Goal: Transaction & Acquisition: Purchase product/service

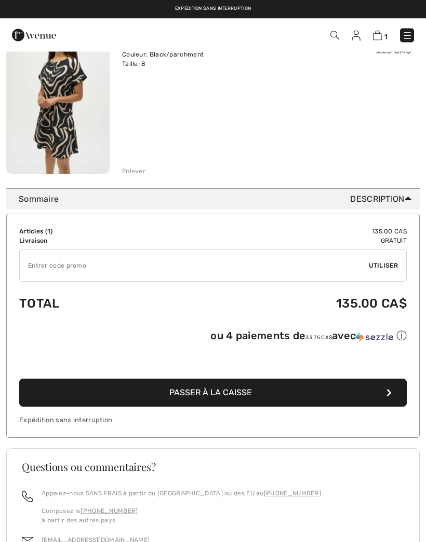
scroll to position [134, 0]
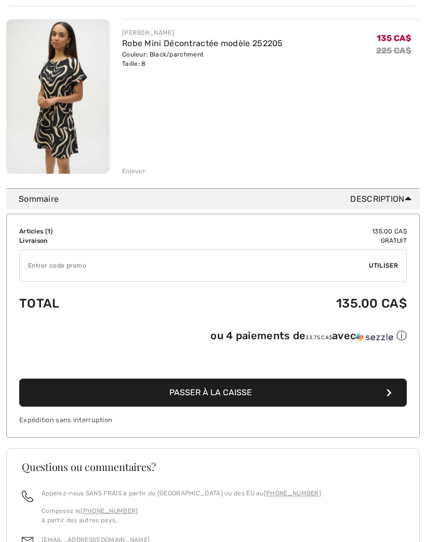
click at [331, 396] on button "Passer à la caisse" at bounding box center [212, 393] width 387 height 28
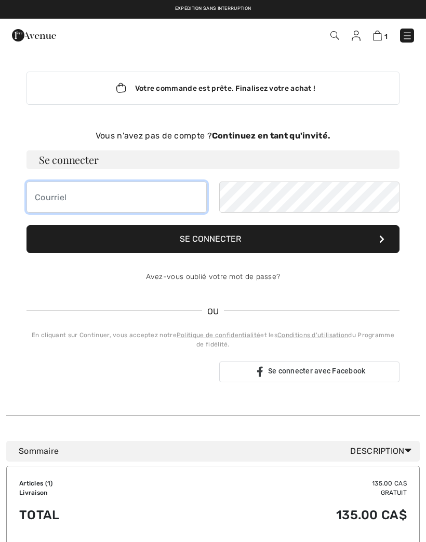
click at [155, 190] on input "email" at bounding box center [116, 197] width 180 height 31
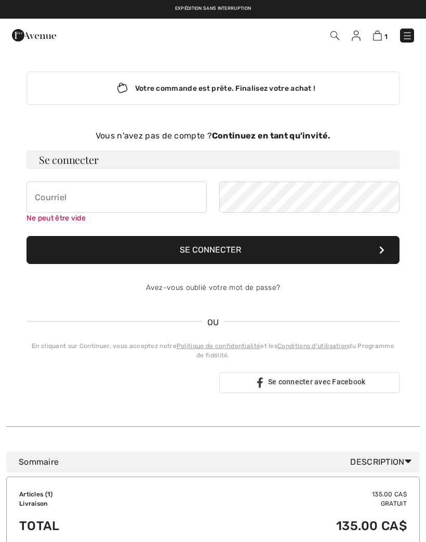
type input "gaulinmartine@hotmail.ca"
click at [268, 84] on div "Votre commande est prête. Finalisez votre achat !" at bounding box center [212, 88] width 373 height 33
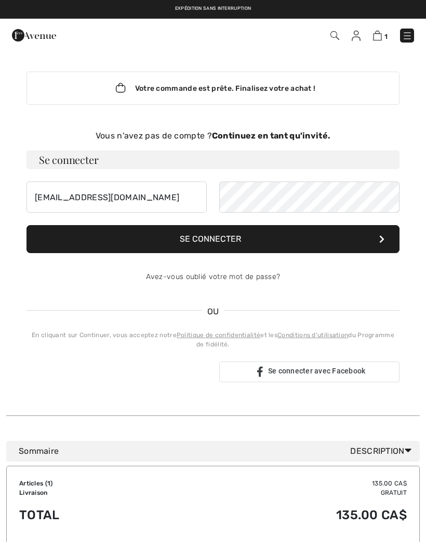
click at [315, 142] on div "Vous n'avez pas de compte ? Continuez en tant qu'invité." at bounding box center [212, 136] width 373 height 12
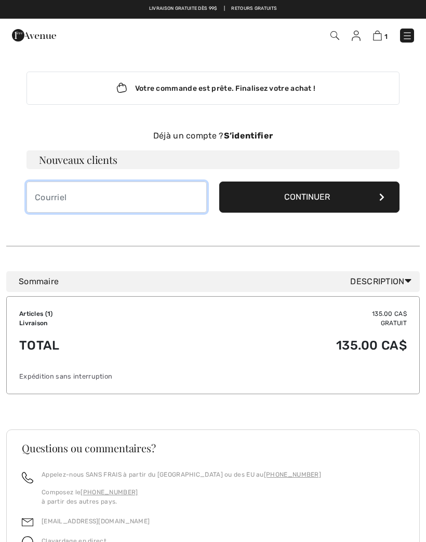
click at [160, 194] on input "email" at bounding box center [116, 197] width 180 height 31
type input "gaulinmartine@hotmail.ca"
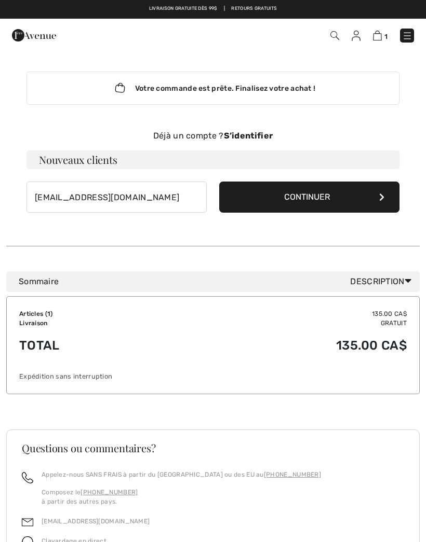
click at [379, 198] on icon at bounding box center [381, 197] width 5 height 8
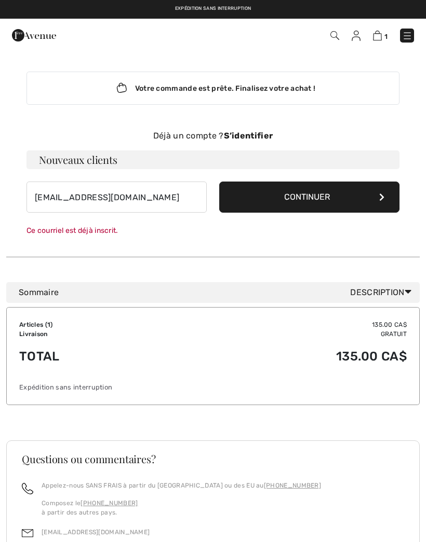
click at [154, 235] on div "Ce courriel est déjà inscrit." at bounding box center [212, 230] width 373 height 11
click at [383, 31] on link "1" at bounding box center [380, 35] width 15 height 12
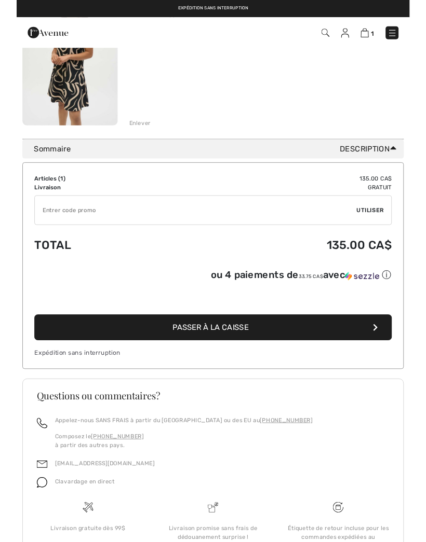
scroll to position [172, 0]
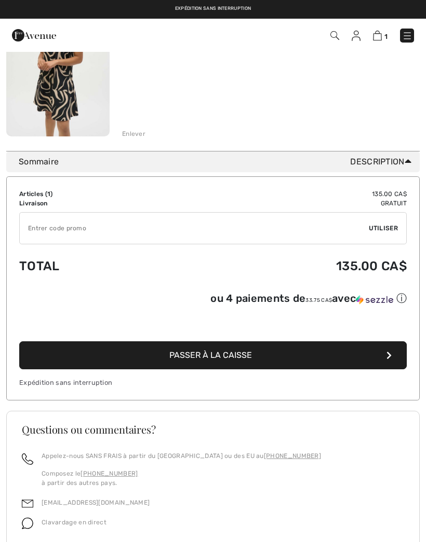
click at [337, 356] on button "Passer à la caisse" at bounding box center [212, 356] width 387 height 28
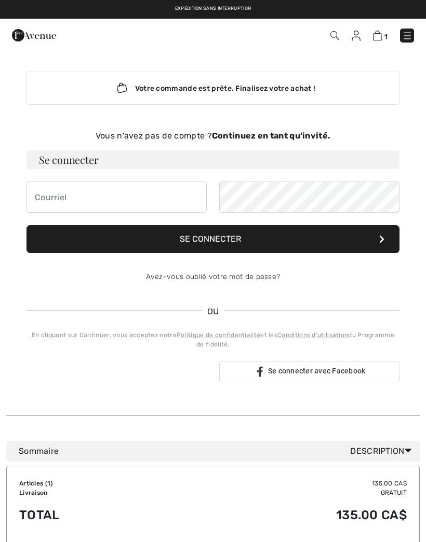
click at [261, 288] on div "Avez-vous oublié votre mot de passe?" at bounding box center [212, 277] width 373 height 31
click at [302, 140] on strong "Continuez en tant qu'invité." at bounding box center [271, 136] width 118 height 10
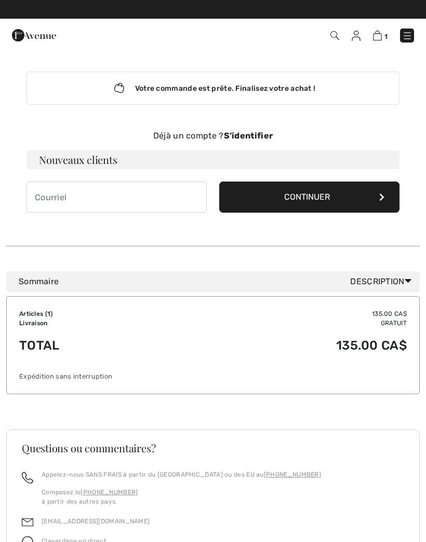
click at [274, 137] on div "Déjà un compte ? S’identifier" at bounding box center [212, 136] width 373 height 12
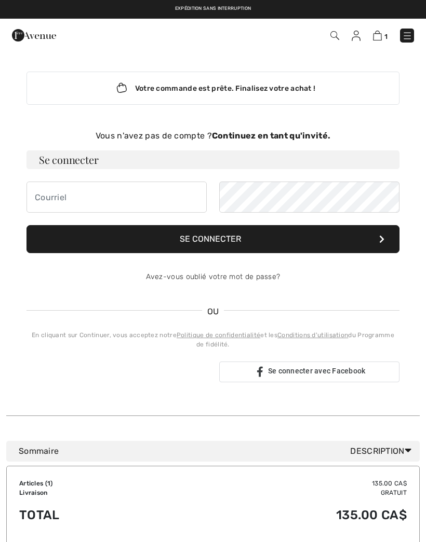
click at [298, 135] on strong "Continuez en tant qu'invité." at bounding box center [271, 136] width 118 height 10
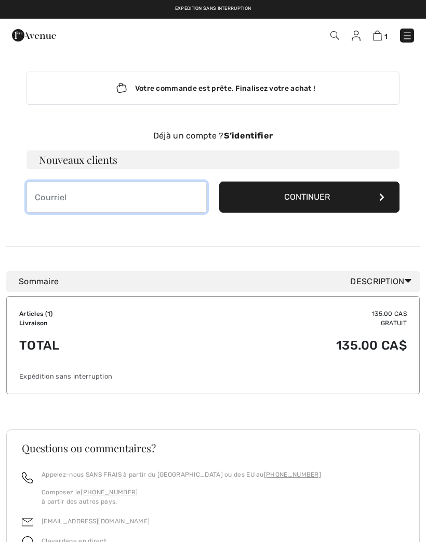
click at [166, 200] on input "email" at bounding box center [116, 197] width 180 height 31
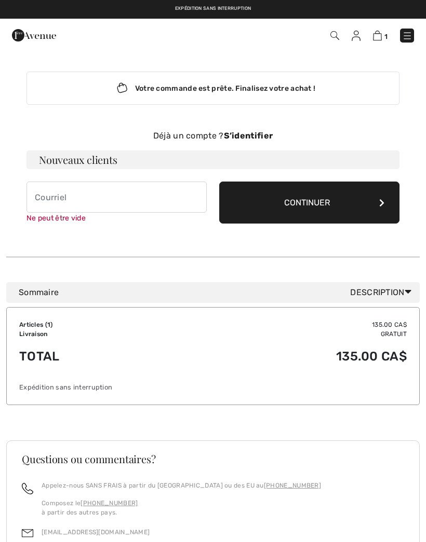
type input "gaulinmartine@hotmail.ca"
click at [328, 208] on button "Continuer" at bounding box center [309, 203] width 180 height 42
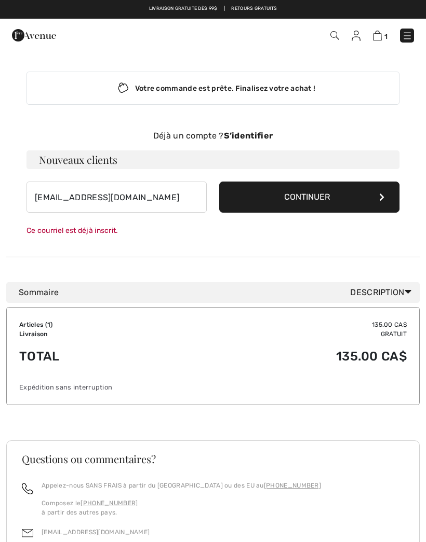
click at [380, 196] on icon at bounding box center [381, 197] width 5 height 8
click at [256, 136] on strong "S’identifier" at bounding box center [248, 136] width 49 height 10
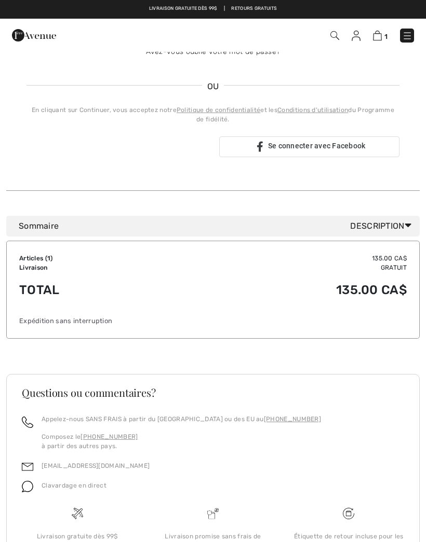
scroll to position [225, 0]
click at [378, 33] on img at bounding box center [377, 36] width 9 height 10
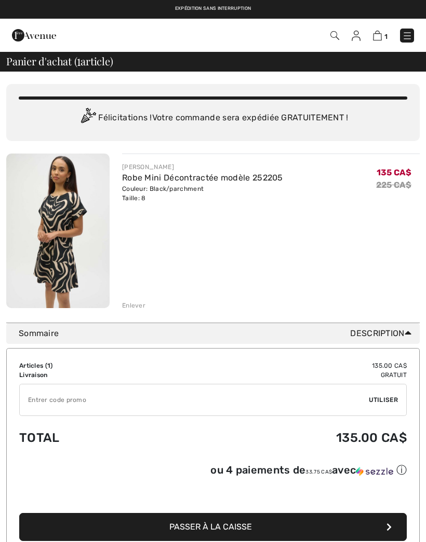
click at [237, 530] on span "Passer à la caisse" at bounding box center [210, 527] width 83 height 10
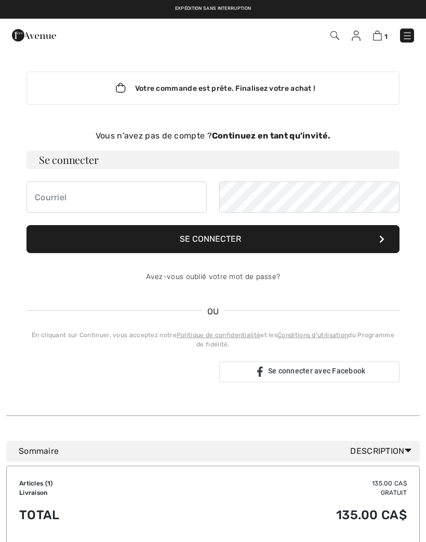
click at [307, 88] on div "Votre commande est prête. Finalisez votre achat !" at bounding box center [212, 88] width 373 height 33
click at [100, 160] on h3 "Se connecter" at bounding box center [212, 160] width 373 height 19
click at [226, 236] on button "Se connecter" at bounding box center [212, 239] width 373 height 28
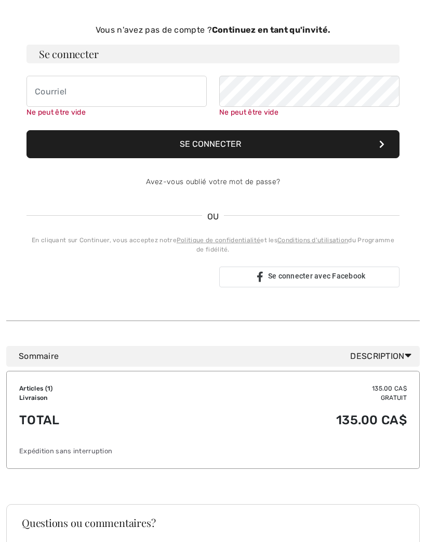
scroll to position [107, 0]
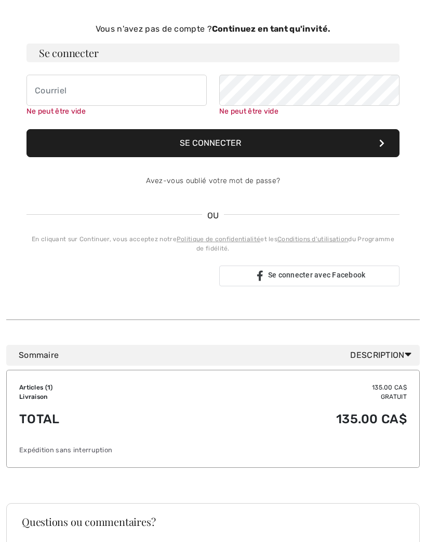
click at [210, 226] on div "OU" at bounding box center [212, 220] width 373 height 13
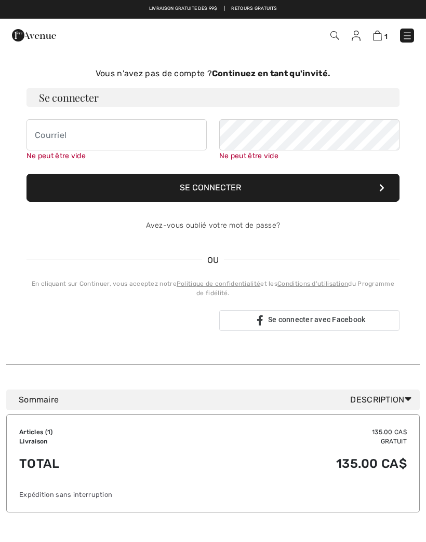
scroll to position [0, 0]
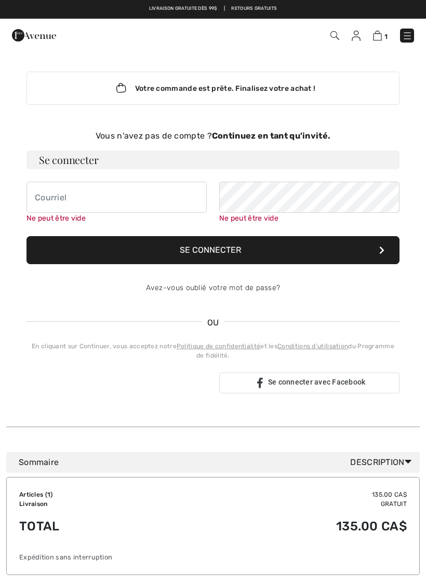
click at [295, 91] on div "Votre commande est prête. Finalisez votre achat !" at bounding box center [212, 88] width 373 height 33
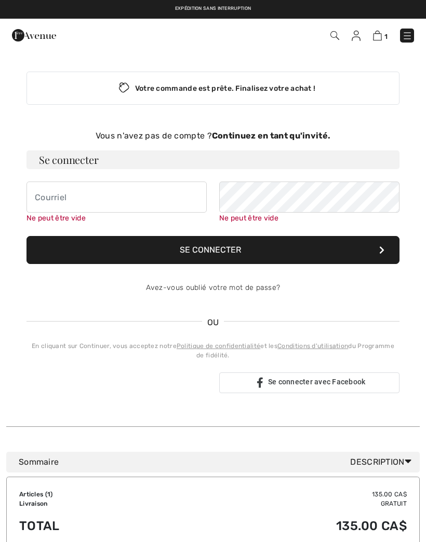
click at [271, 141] on div "Vous n'avez pas de compte ? Continuez en tant qu'invité." at bounding box center [212, 136] width 373 height 12
